Goal: Task Accomplishment & Management: Use online tool/utility

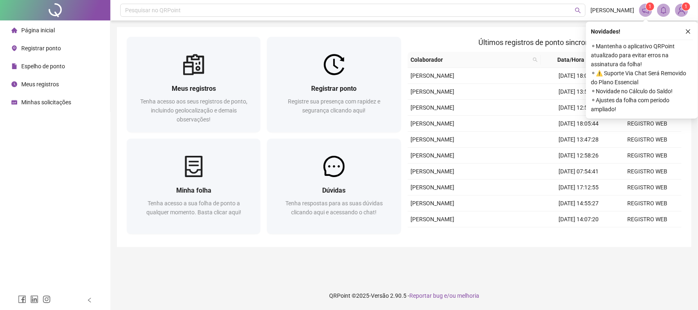
click at [293, 119] on div "Registre sua presença com rapidez e segurança clicando aqui!" at bounding box center [334, 110] width 114 height 27
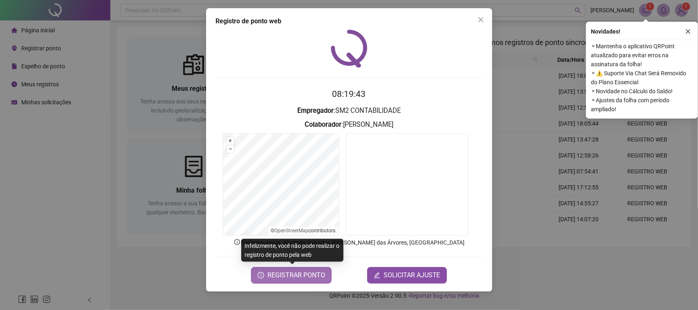
click at [286, 275] on span "REGISTRAR PONTO" at bounding box center [297, 275] width 58 height 10
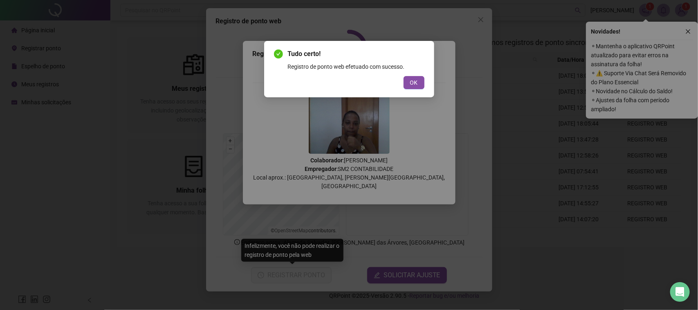
drag, startPoint x: 419, startPoint y: 81, endPoint x: 439, endPoint y: 64, distance: 26.2
click at [419, 81] on button "OK" at bounding box center [414, 82] width 21 height 13
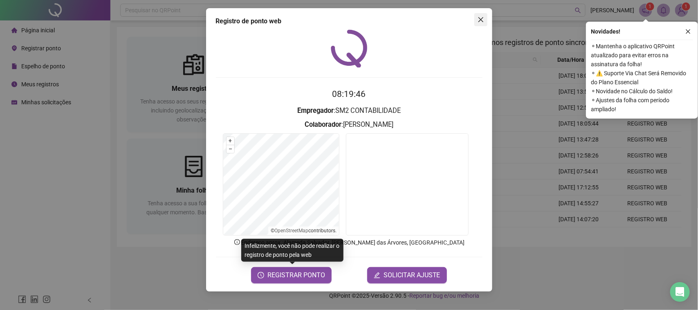
click at [484, 18] on icon "close" at bounding box center [481, 19] width 7 height 7
